Goal: Task Accomplishment & Management: Use online tool/utility

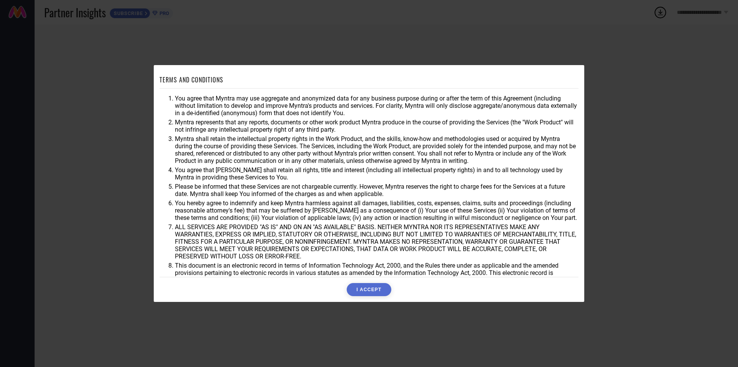
click at [369, 287] on button "I ACCEPT" at bounding box center [369, 289] width 44 height 13
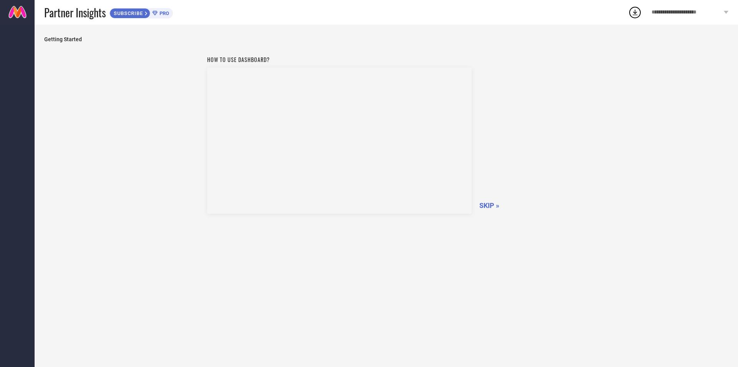
click at [493, 203] on span "SKIP »" at bounding box center [490, 205] width 20 height 8
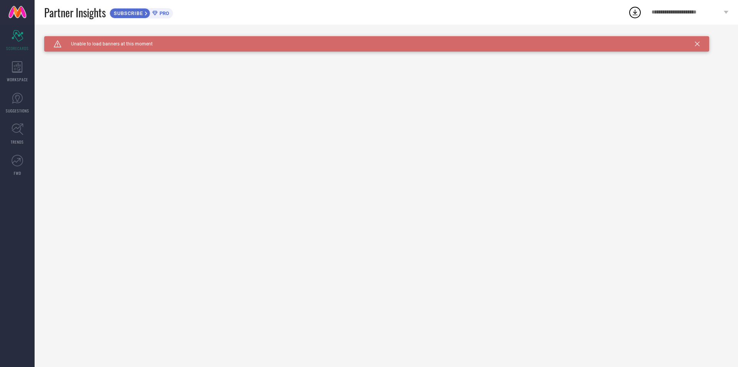
click at [128, 13] on span "SUBSCRIBE" at bounding box center [127, 13] width 35 height 6
click at [20, 61] on icon at bounding box center [17, 67] width 10 height 12
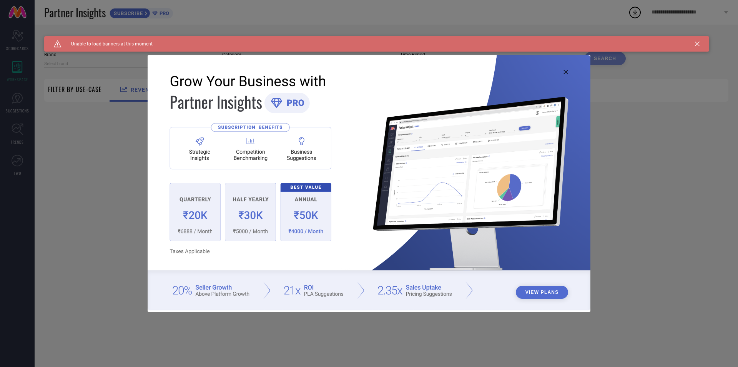
type input "1 STOP FASHION"
type input "All"
click at [132, 157] on div "View Plans" at bounding box center [369, 183] width 738 height 367
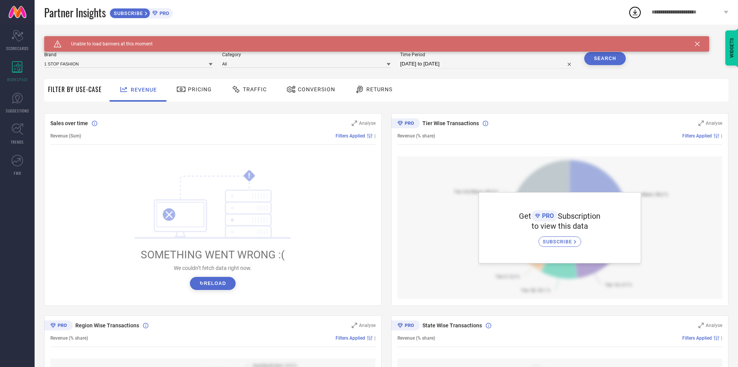
click at [198, 91] on span "Pricing" at bounding box center [200, 89] width 24 height 6
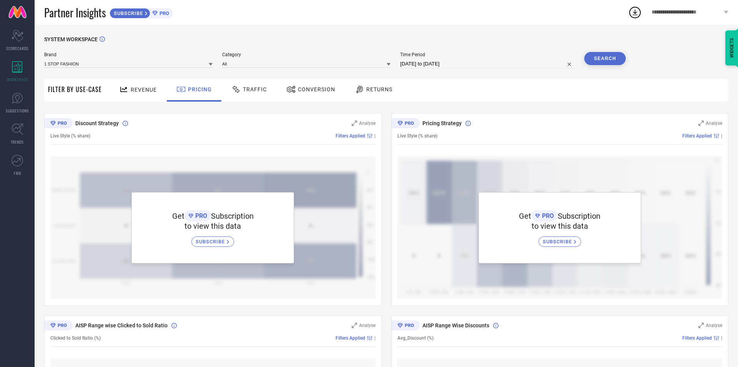
click at [124, 91] on icon at bounding box center [124, 90] width 10 height 10
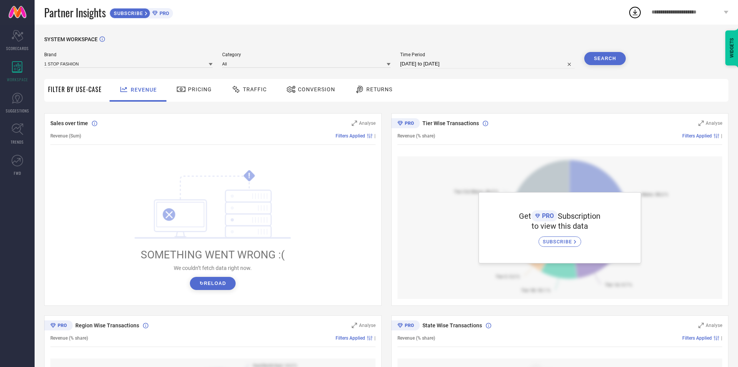
click at [124, 14] on span "SUBSCRIBE" at bounding box center [127, 13] width 35 height 6
click at [15, 111] on span "SUGGESTIONS" at bounding box center [17, 111] width 23 height 6
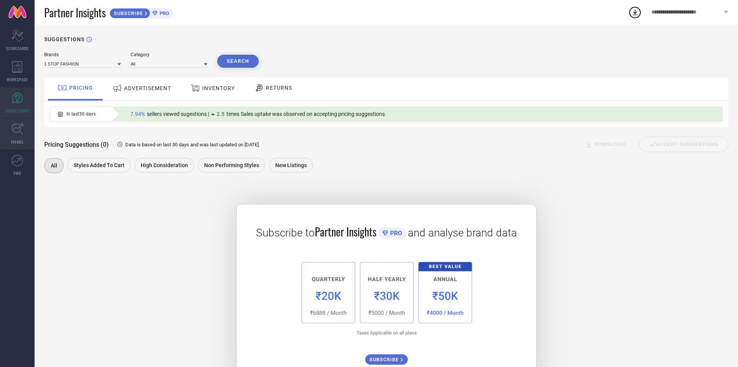
click at [12, 132] on icon at bounding box center [18, 129] width 12 height 12
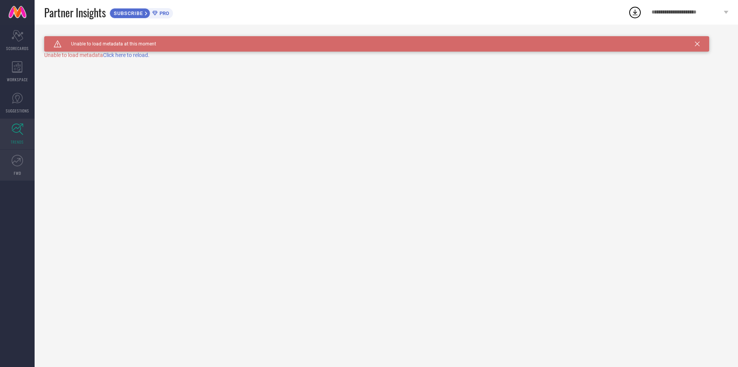
click at [13, 163] on icon at bounding box center [18, 161] width 12 height 12
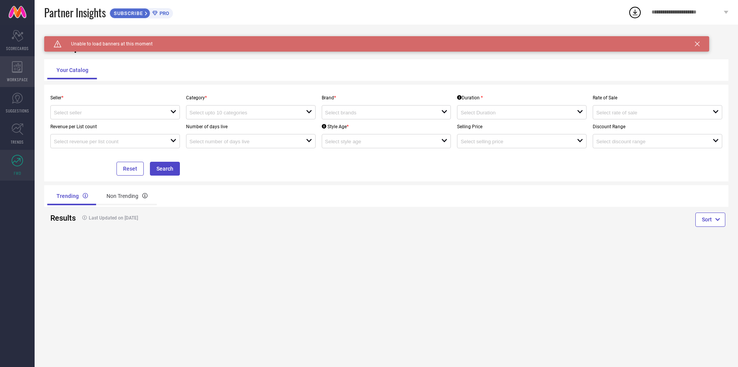
click at [15, 78] on span "WORKSPACE" at bounding box center [17, 80] width 21 height 6
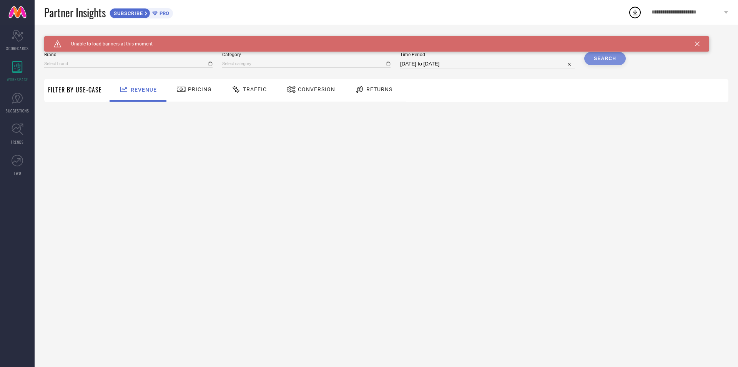
type input "1 STOP FASHION"
type input "All"
